Goal: Information Seeking & Learning: Learn about a topic

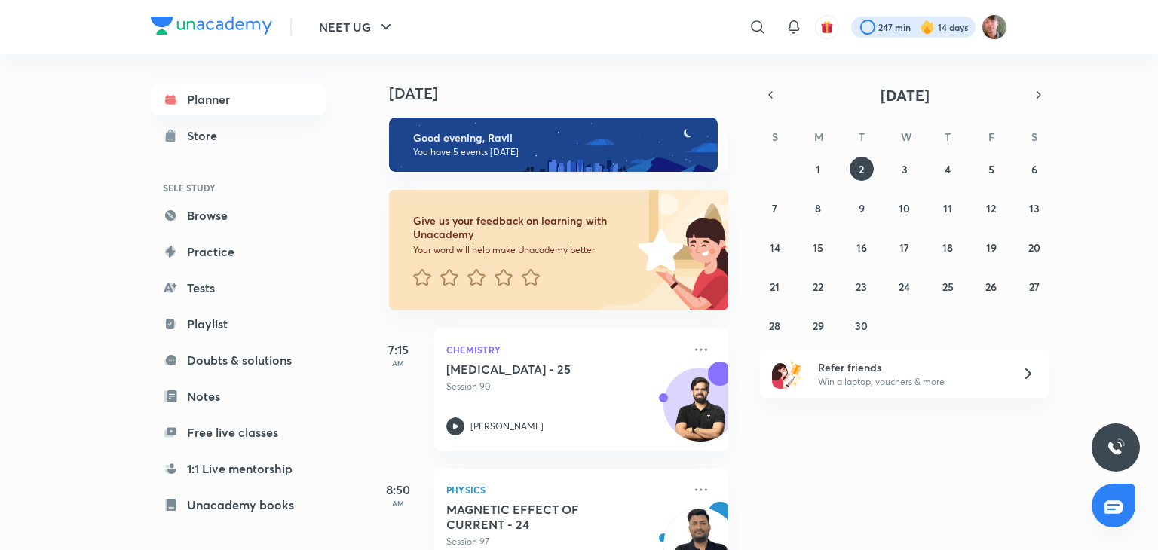
click at [879, 25] on div at bounding box center [913, 27] width 124 height 21
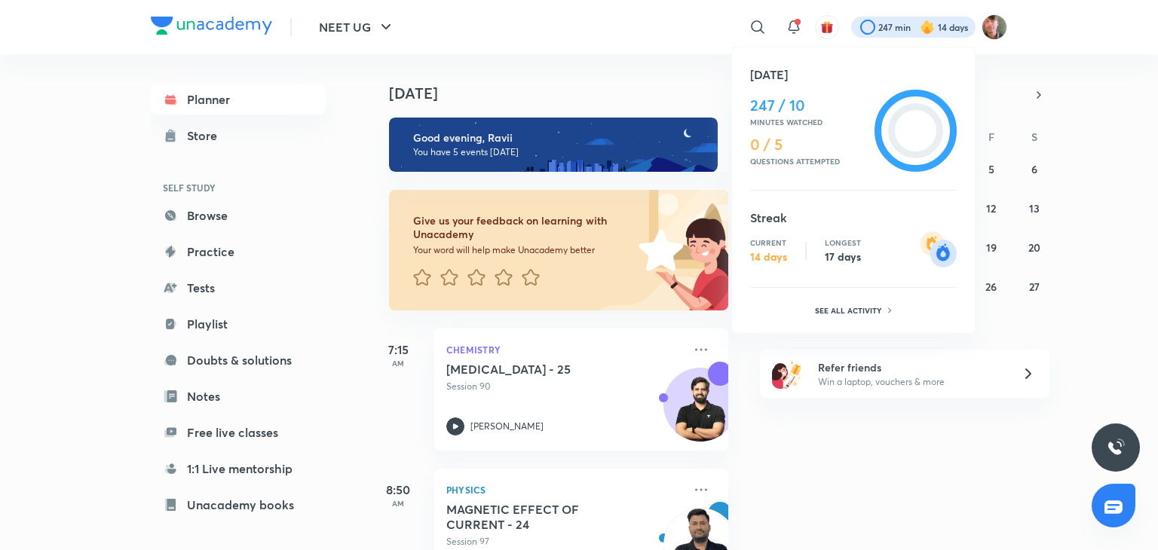
click at [974, 475] on div at bounding box center [579, 275] width 1158 height 550
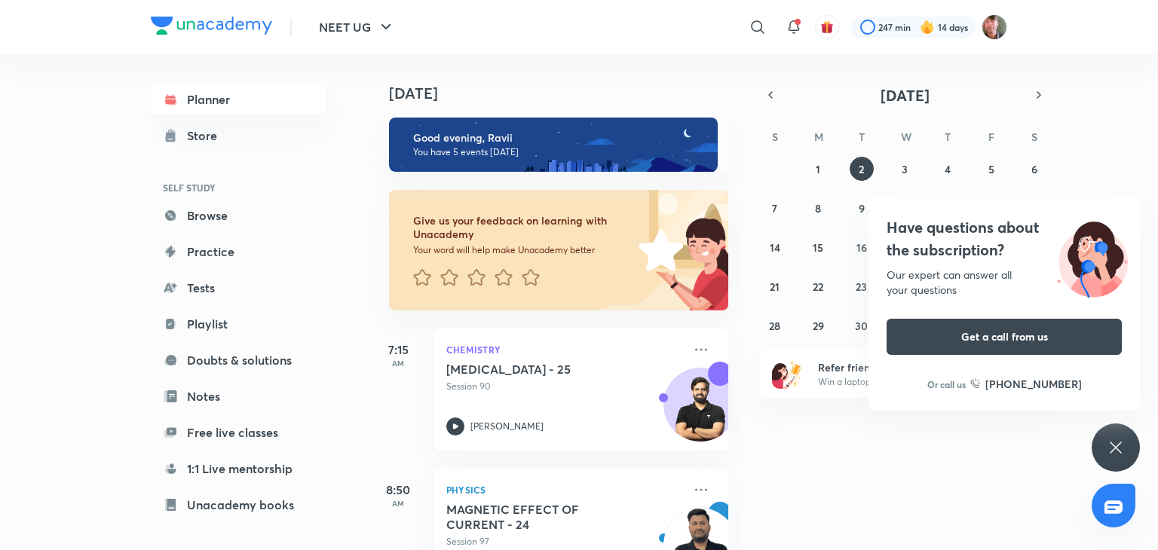
click at [1108, 453] on icon at bounding box center [1115, 448] width 18 height 18
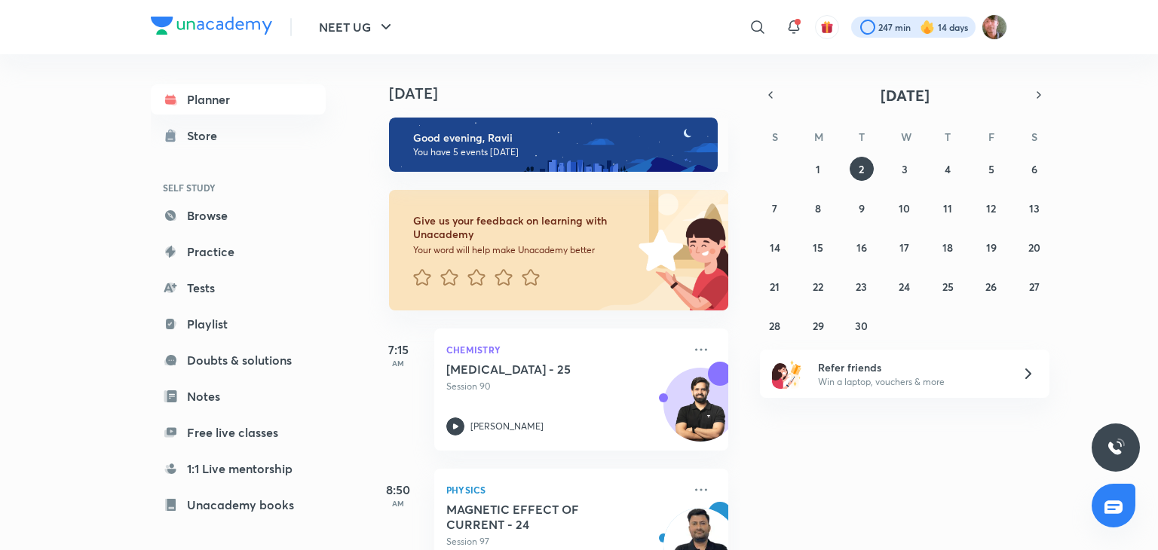
click at [892, 27] on div at bounding box center [913, 27] width 124 height 21
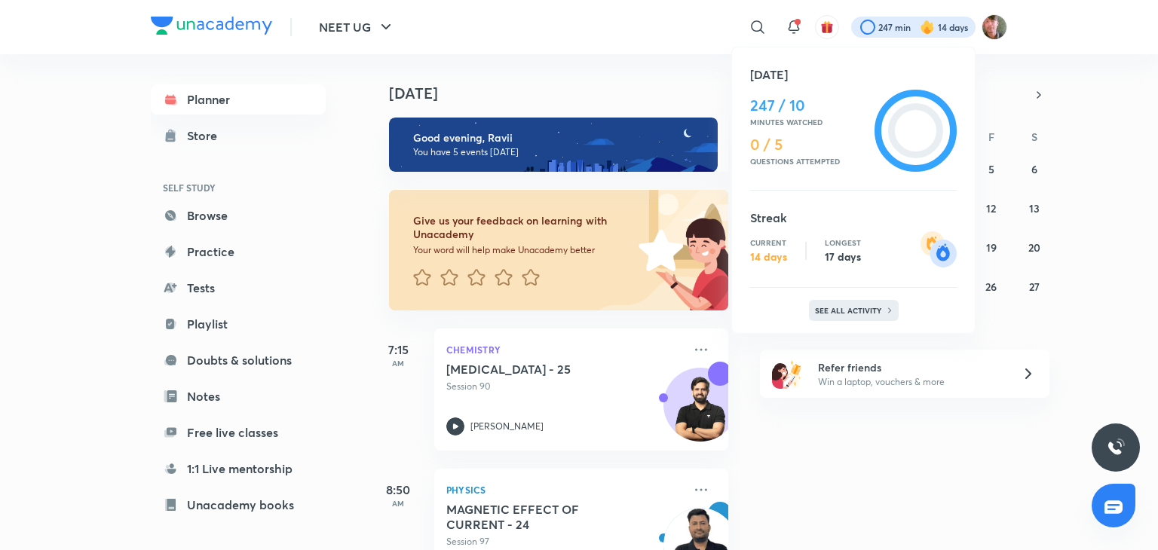
click at [865, 302] on div "See all activity" at bounding box center [854, 310] width 90 height 21
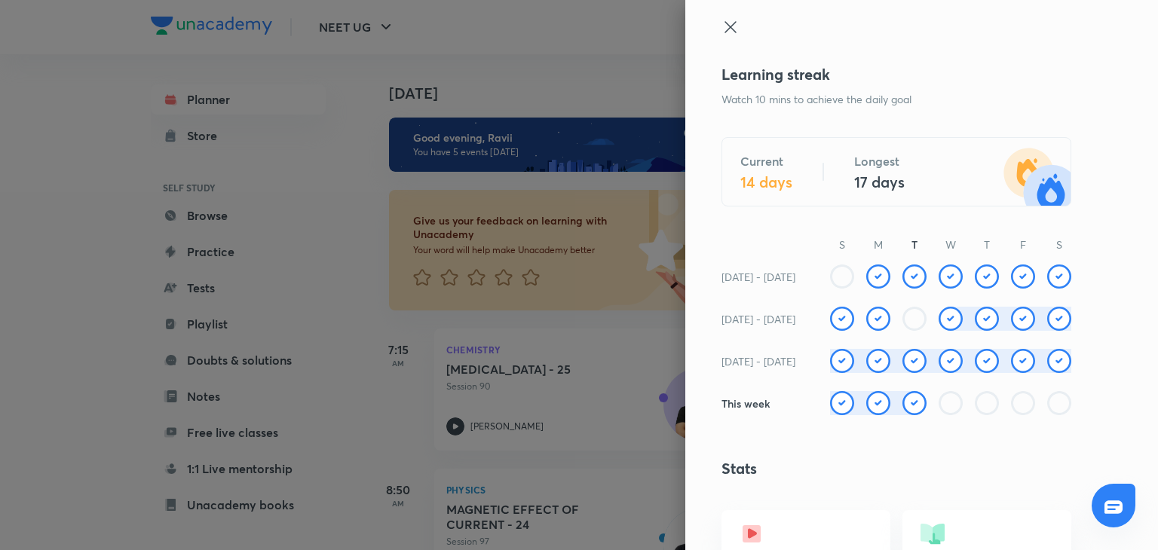
click at [724, 25] on icon at bounding box center [729, 26] width 11 height 11
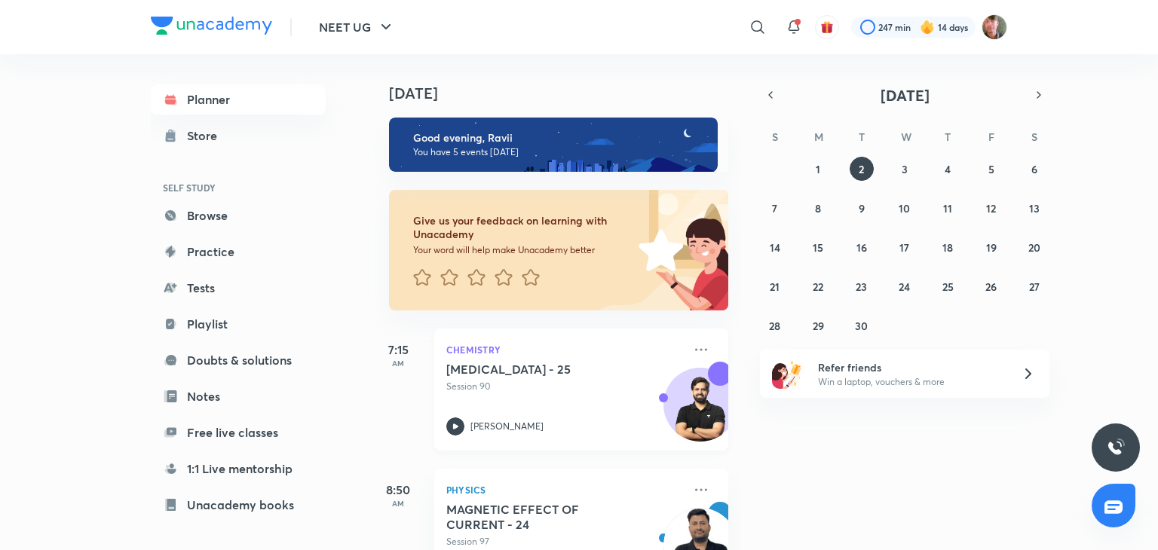
click at [697, 435] on img at bounding box center [700, 412] width 72 height 72
